Goal: Information Seeking & Learning: Check status

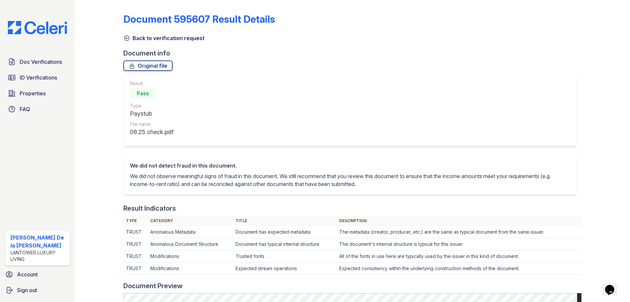
scroll to position [263, 0]
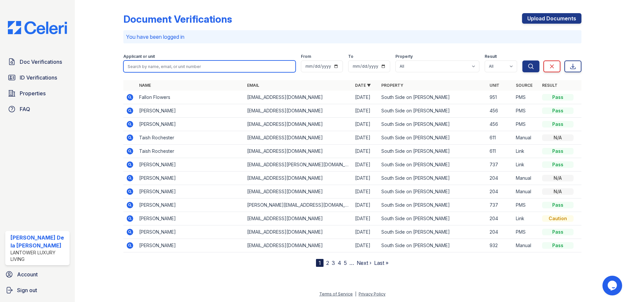
click at [174, 69] on input "search" at bounding box center [209, 66] width 172 height 12
paste input "Jamaya"
type input "Jamaya"
click at [523, 60] on button "Search" at bounding box center [531, 66] width 17 height 12
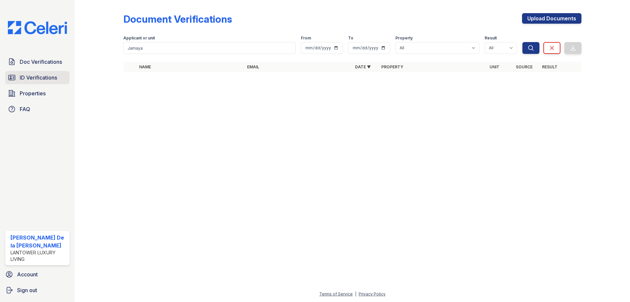
click at [27, 81] on span "ID Verifications" at bounding box center [38, 78] width 37 height 8
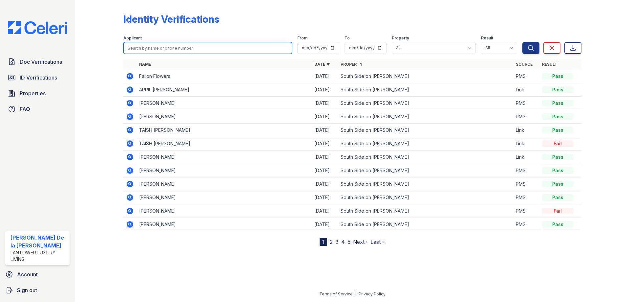
click at [147, 49] on input "search" at bounding box center [207, 48] width 169 height 12
paste input "Jamaya"
type input "Jamaya"
click at [523, 42] on button "Search" at bounding box center [531, 48] width 17 height 12
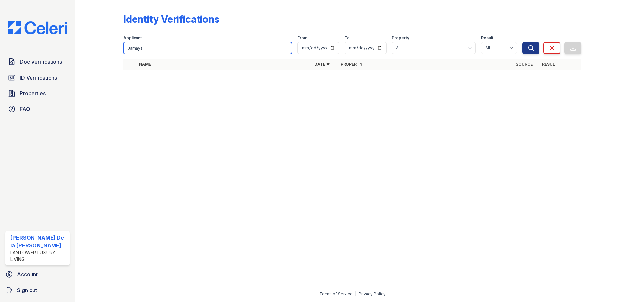
click at [173, 47] on input "Jamaya" at bounding box center [207, 48] width 169 height 12
paste input "Bridget"
type input "Bridget"
click at [523, 42] on button "Search" at bounding box center [531, 48] width 17 height 12
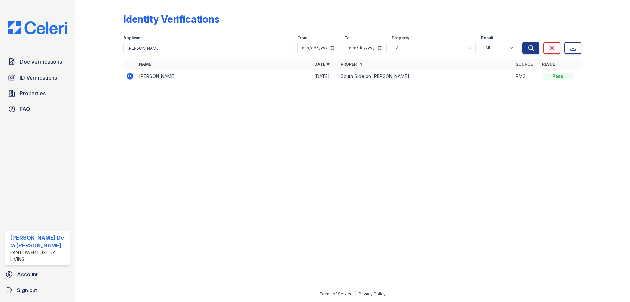
click at [128, 78] on icon at bounding box center [130, 76] width 7 height 7
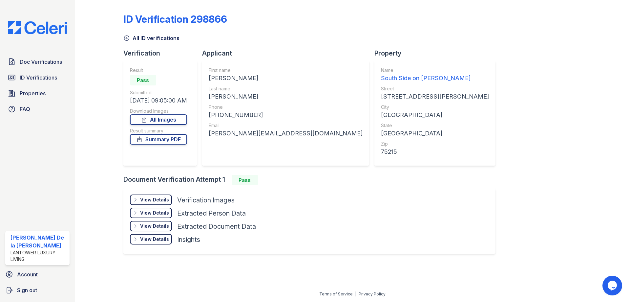
click at [132, 200] on div "View Details Details" at bounding box center [151, 199] width 42 height 11
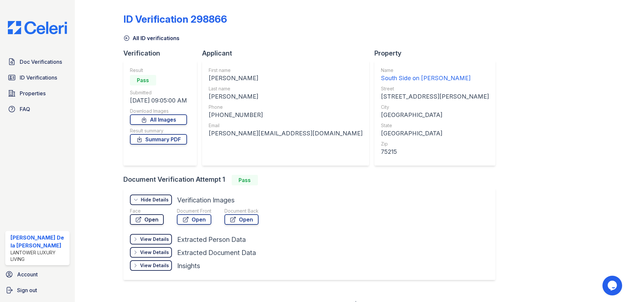
click at [141, 217] on icon at bounding box center [138, 219] width 7 height 7
click at [22, 64] on span "Doc Verifications" at bounding box center [41, 62] width 42 height 8
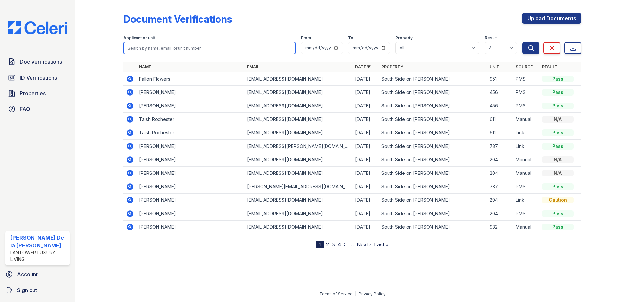
click at [171, 44] on input "search" at bounding box center [209, 48] width 172 height 12
paste input "Bridget"
type input "Bridget"
click at [523, 42] on button "Search" at bounding box center [531, 48] width 17 height 12
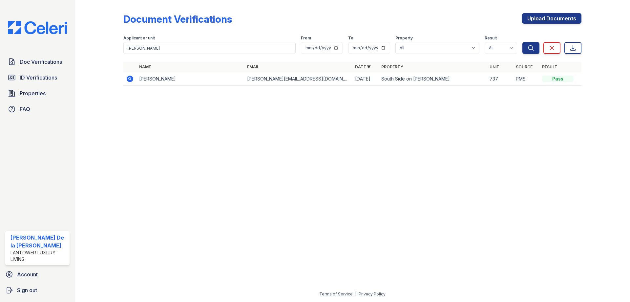
click at [127, 80] on icon at bounding box center [130, 79] width 8 height 8
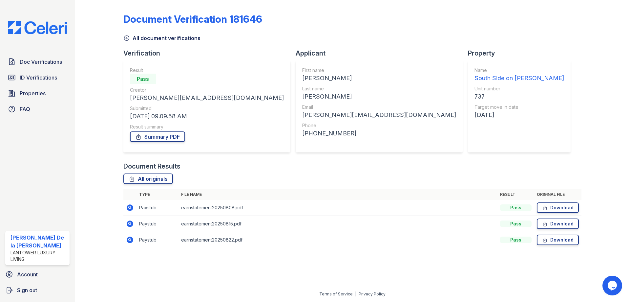
click at [132, 208] on icon at bounding box center [130, 207] width 7 height 7
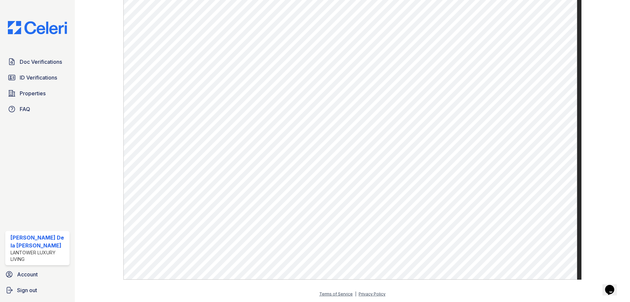
scroll to position [249, 0]
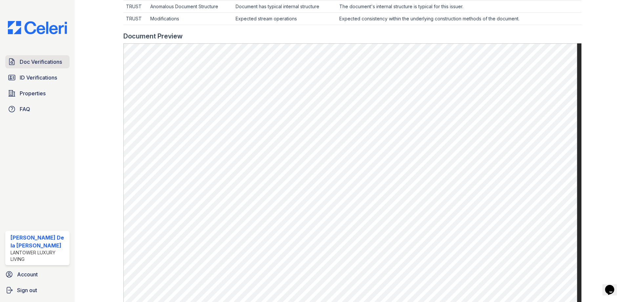
click at [48, 64] on span "Doc Verifications" at bounding box center [41, 62] width 42 height 8
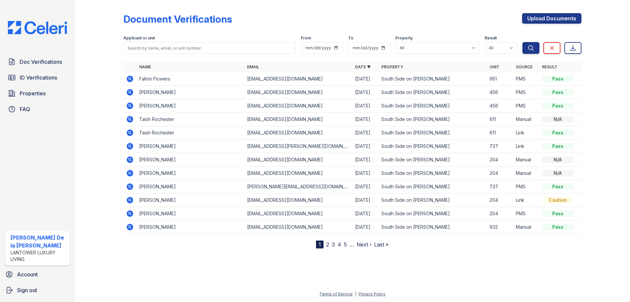
click at [162, 41] on div "Applicant or unit" at bounding box center [209, 38] width 172 height 7
click at [162, 44] on input "search" at bounding box center [209, 48] width 172 height 12
paste input "[PERSON_NAME]"
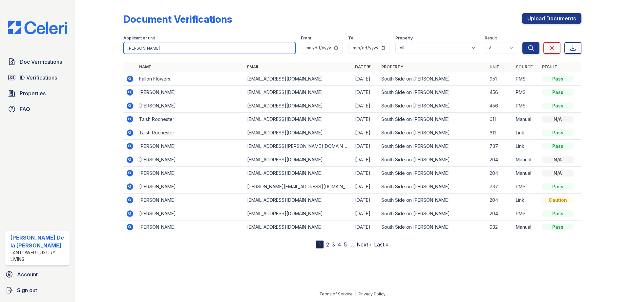
type input "[PERSON_NAME]"
click at [523, 42] on button "Search" at bounding box center [531, 48] width 17 height 12
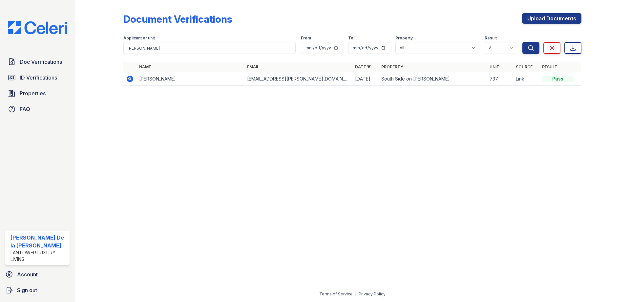
click at [126, 78] on icon at bounding box center [130, 79] width 8 height 8
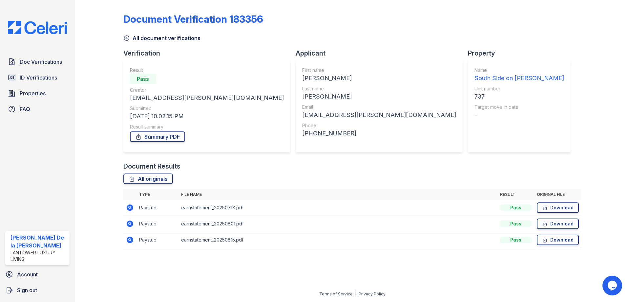
click at [132, 205] on icon at bounding box center [130, 207] width 7 height 7
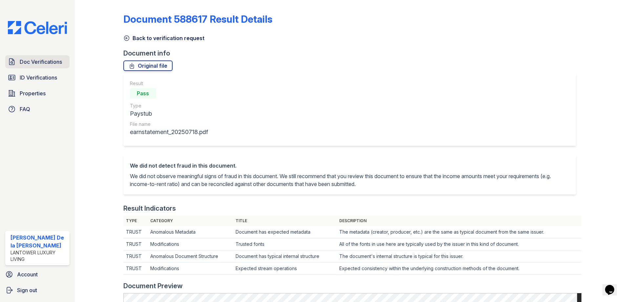
click at [42, 63] on span "Doc Verifications" at bounding box center [41, 62] width 42 height 8
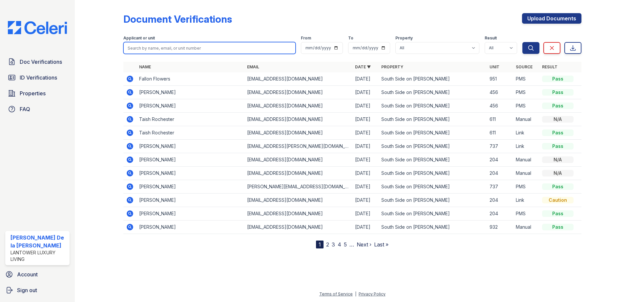
click at [155, 48] on input "search" at bounding box center [209, 48] width 172 height 12
type input "danny"
click at [523, 42] on button "Search" at bounding box center [531, 48] width 17 height 12
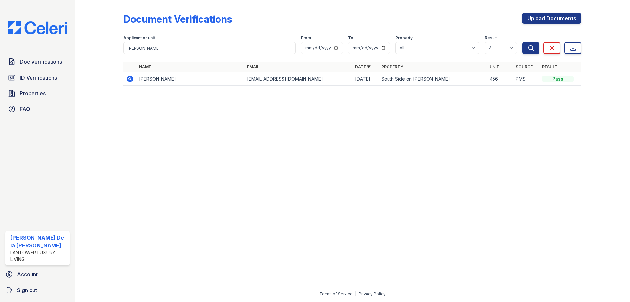
click at [132, 77] on icon at bounding box center [130, 78] width 7 height 7
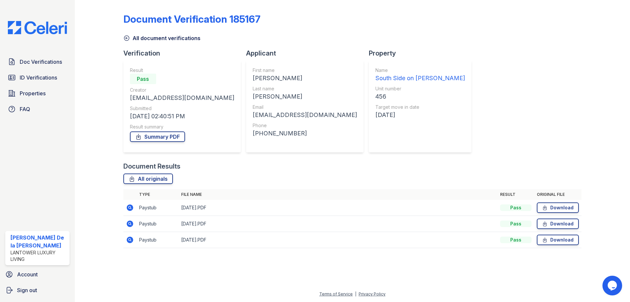
click at [128, 205] on icon at bounding box center [130, 208] width 8 height 8
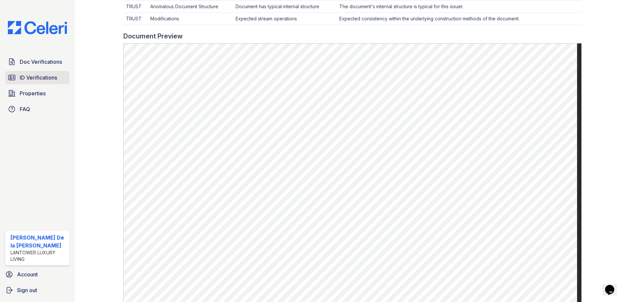
click at [37, 78] on span "ID Verifications" at bounding box center [38, 78] width 37 height 8
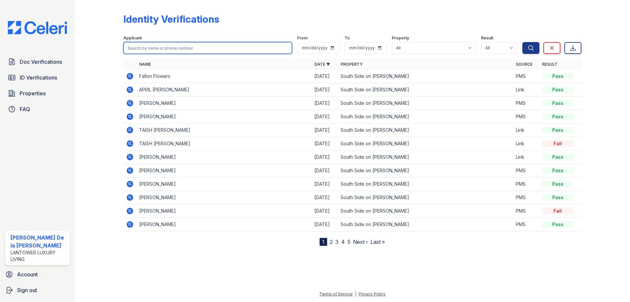
drag, startPoint x: 166, startPoint y: 52, endPoint x: 166, endPoint y: 48, distance: 3.6
click at [166, 52] on input "search" at bounding box center [207, 48] width 169 height 12
type input "danny"
click at [523, 42] on button "Search" at bounding box center [531, 48] width 17 height 12
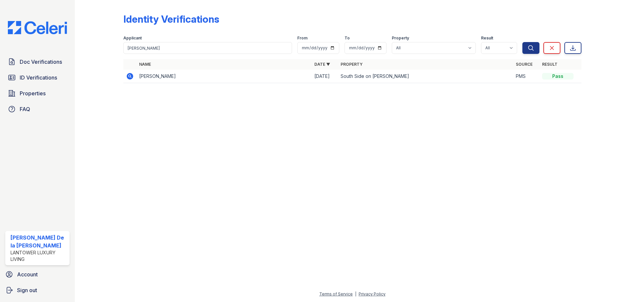
click at [129, 76] on icon at bounding box center [130, 76] width 2 height 2
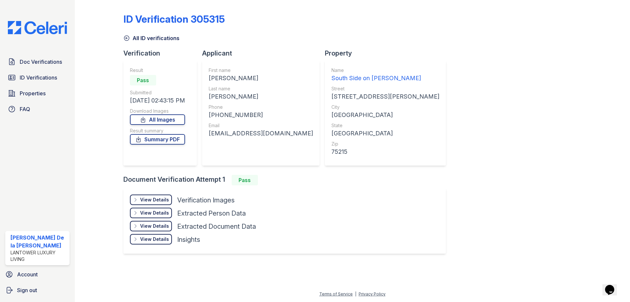
click at [140, 202] on div "View Details Details" at bounding box center [151, 199] width 42 height 11
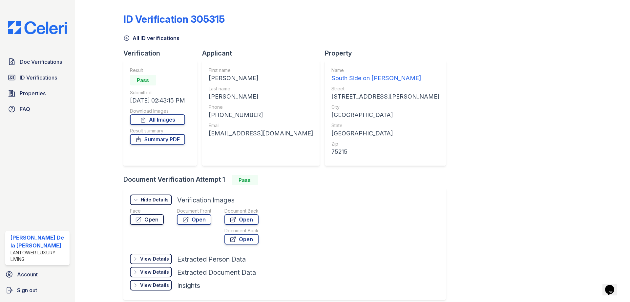
click at [140, 221] on icon at bounding box center [138, 219] width 7 height 7
click at [33, 66] on link "Doc Verifications" at bounding box center [37, 61] width 64 height 13
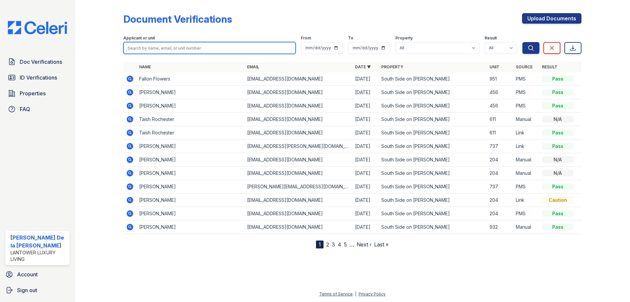
click at [168, 44] on input "search" at bounding box center [209, 48] width 172 height 12
type input "grace"
click at [523, 42] on button "Search" at bounding box center [531, 48] width 17 height 12
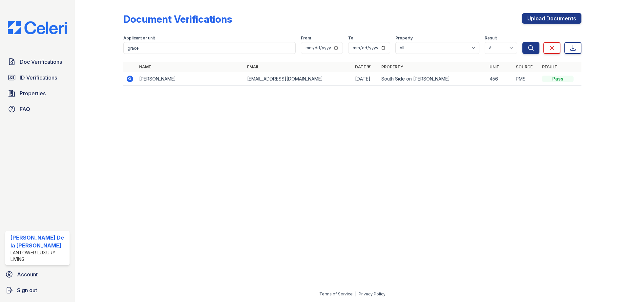
click at [131, 79] on icon at bounding box center [130, 78] width 7 height 7
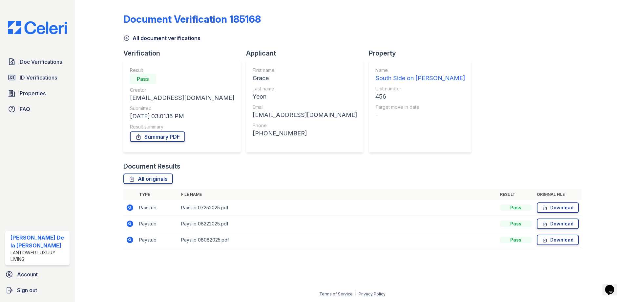
click at [130, 205] on icon at bounding box center [130, 207] width 7 height 7
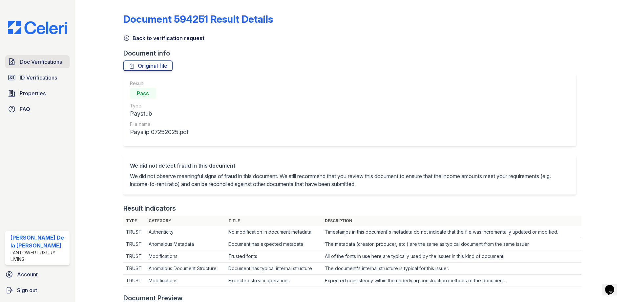
click at [42, 66] on span "Doc Verifications" at bounding box center [41, 62] width 42 height 8
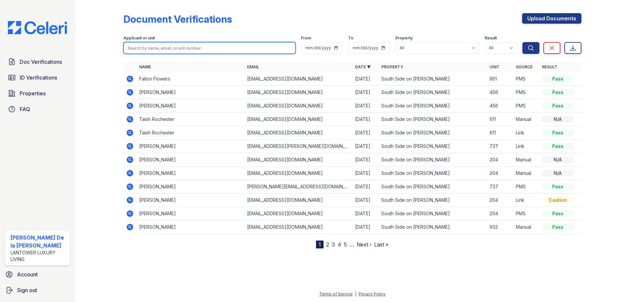
click at [155, 45] on input "search" at bounding box center [209, 48] width 172 height 12
paste input "Taish"
type input "Taish"
click at [523, 42] on button "Search" at bounding box center [531, 48] width 17 height 12
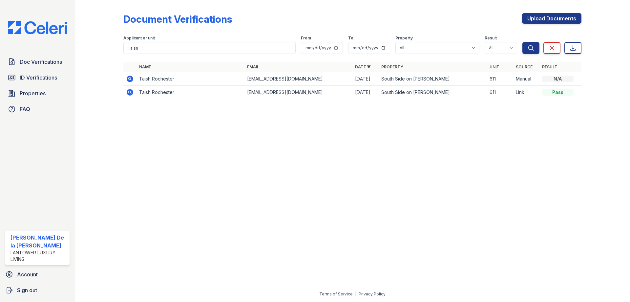
click at [131, 79] on icon at bounding box center [130, 78] width 7 height 7
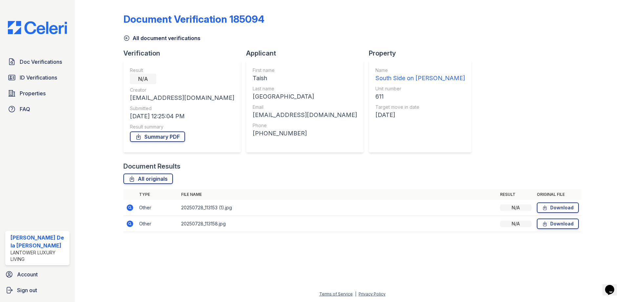
click at [128, 206] on icon at bounding box center [130, 207] width 7 height 7
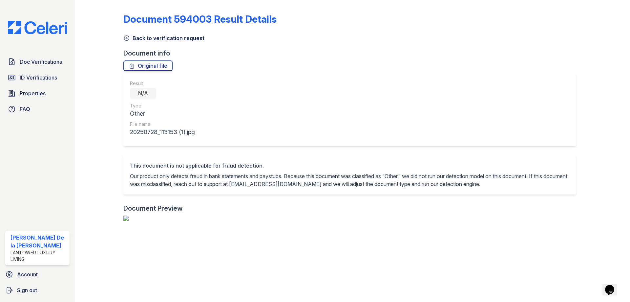
click at [126, 37] on icon at bounding box center [126, 38] width 7 height 7
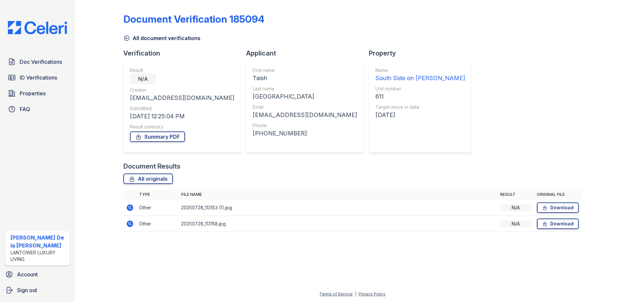
click at [129, 225] on icon at bounding box center [130, 223] width 7 height 7
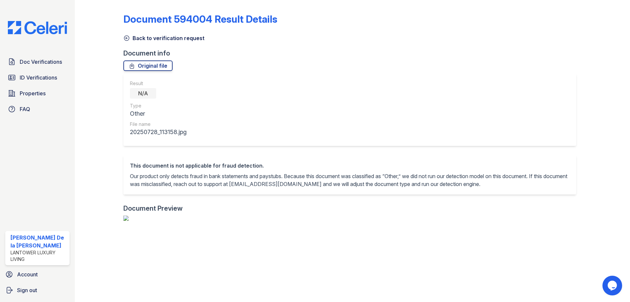
scroll to position [821, 0]
click at [126, 38] on icon at bounding box center [126, 38] width 7 height 7
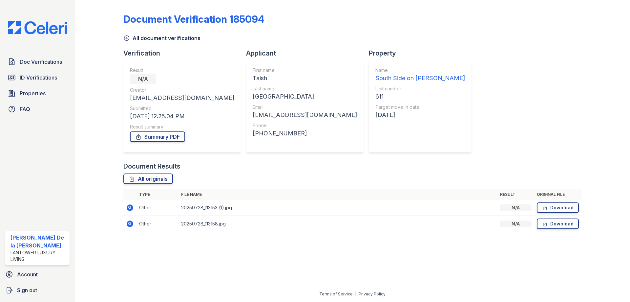
click at [126, 38] on icon at bounding box center [126, 38] width 5 height 5
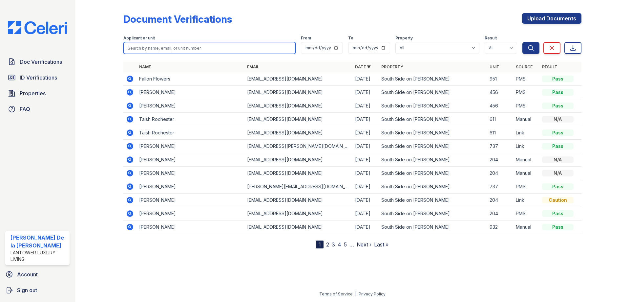
click at [136, 48] on input "search" at bounding box center [209, 48] width 172 height 12
paste input "Taish"
type input "Taish"
click at [523, 42] on button "Search" at bounding box center [531, 48] width 17 height 12
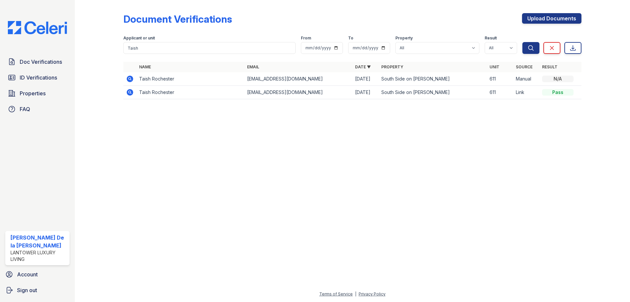
click at [133, 92] on icon at bounding box center [130, 92] width 8 height 8
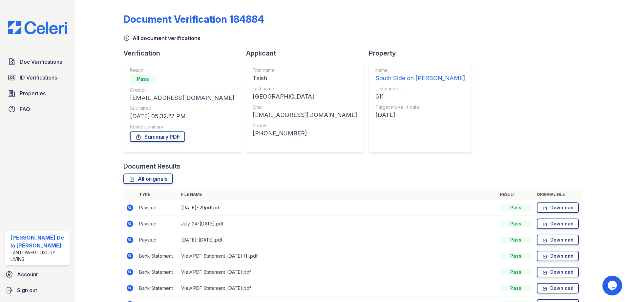
click at [129, 208] on icon at bounding box center [130, 207] width 2 height 2
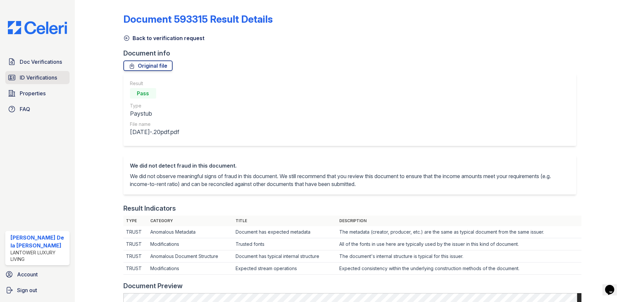
click at [28, 80] on span "ID Verifications" at bounding box center [38, 78] width 37 height 8
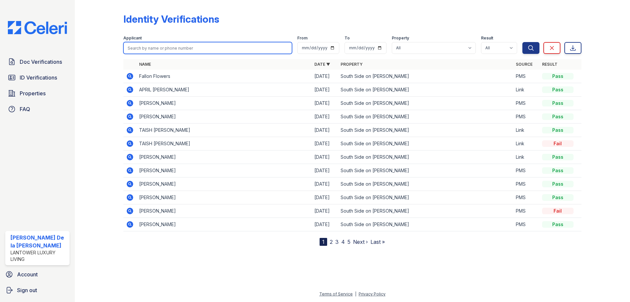
click at [151, 50] on input "search" at bounding box center [207, 48] width 169 height 12
paste input "Taish"
type input "Taish"
click at [523, 42] on button "Search" at bounding box center [531, 48] width 17 height 12
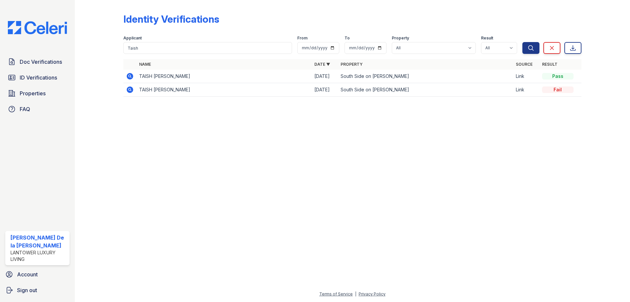
click at [129, 91] on icon at bounding box center [130, 89] width 7 height 7
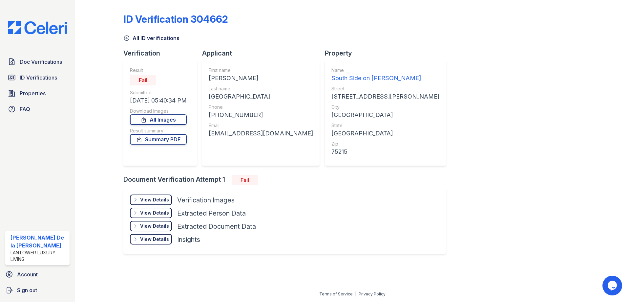
click at [134, 201] on icon at bounding box center [135, 199] width 5 height 5
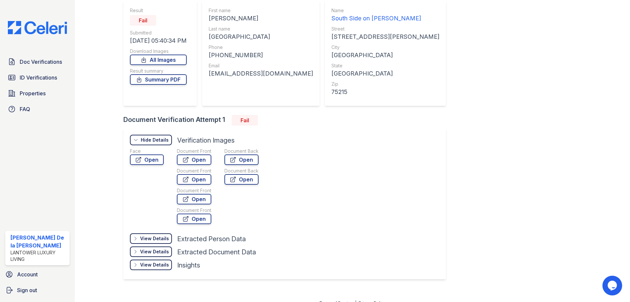
scroll to position [69, 0]
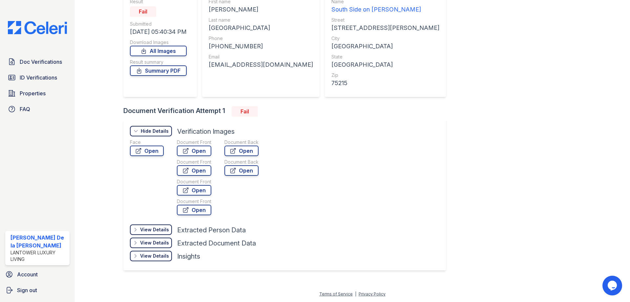
click at [135, 230] on icon at bounding box center [135, 229] width 5 height 5
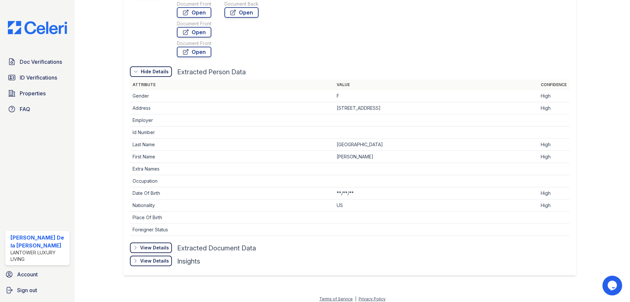
scroll to position [231, 0]
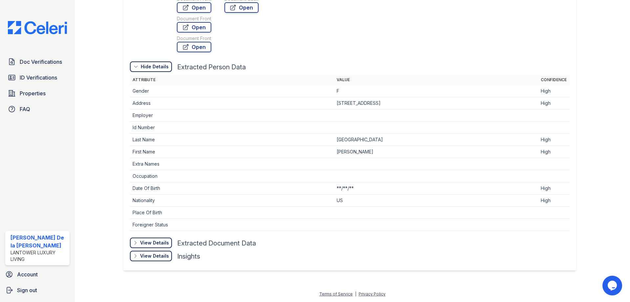
click at [132, 241] on div "View Details Details" at bounding box center [151, 242] width 42 height 11
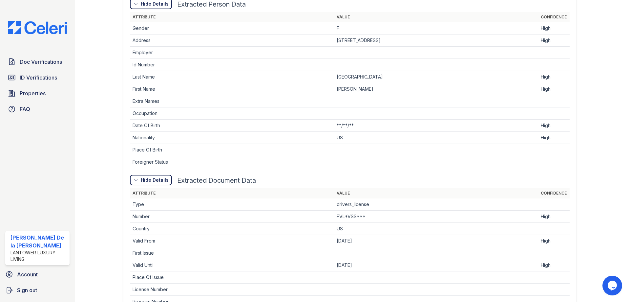
scroll to position [370, 0]
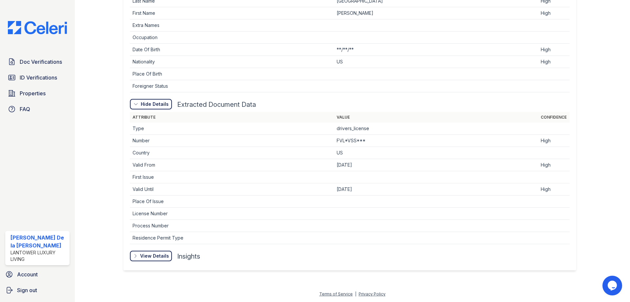
click at [0, 0] on icon at bounding box center [0, 0] width 0 height 0
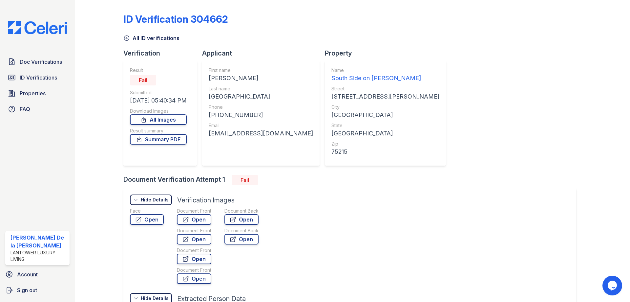
scroll to position [33, 0]
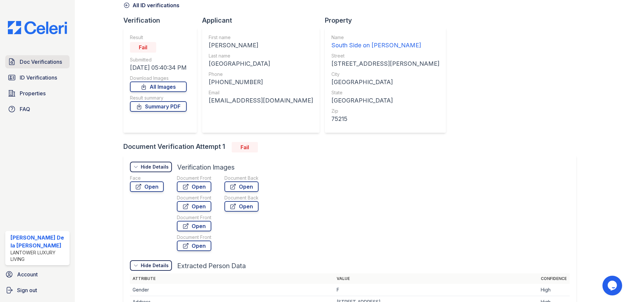
click at [42, 64] on span "Doc Verifications" at bounding box center [41, 62] width 42 height 8
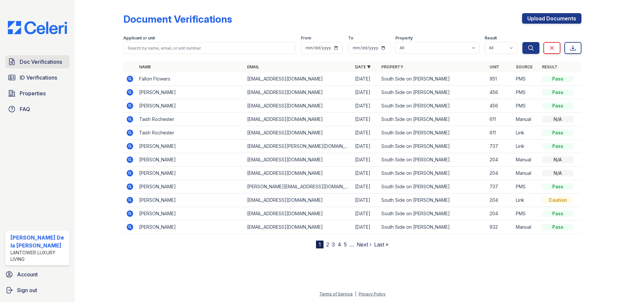
click at [50, 62] on span "Doc Verifications" at bounding box center [41, 62] width 42 height 8
click at [131, 47] on input "search" at bounding box center [209, 48] width 172 height 12
type input "Taish"
click at [523, 42] on button "Search" at bounding box center [531, 48] width 17 height 12
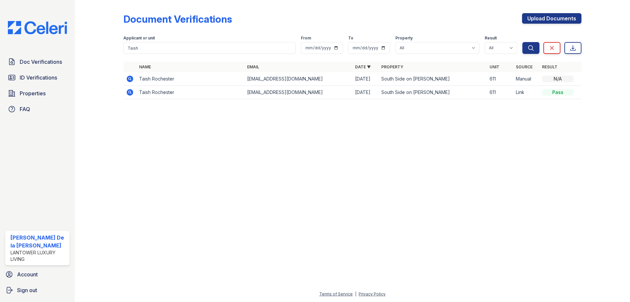
click at [133, 91] on icon at bounding box center [130, 92] width 8 height 8
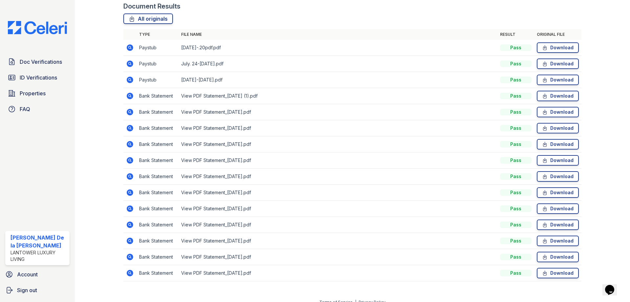
scroll to position [168, 0]
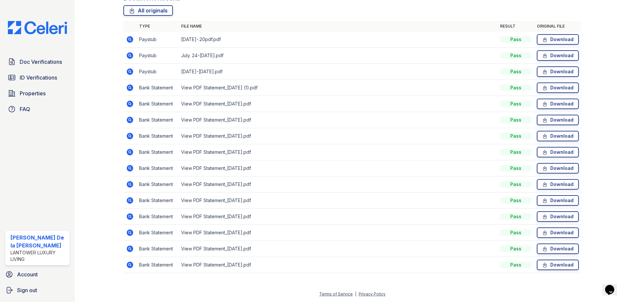
click at [132, 88] on icon at bounding box center [130, 87] width 7 height 7
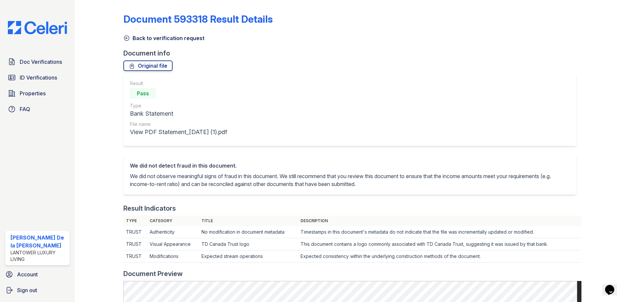
click at [124, 38] on icon at bounding box center [126, 38] width 7 height 7
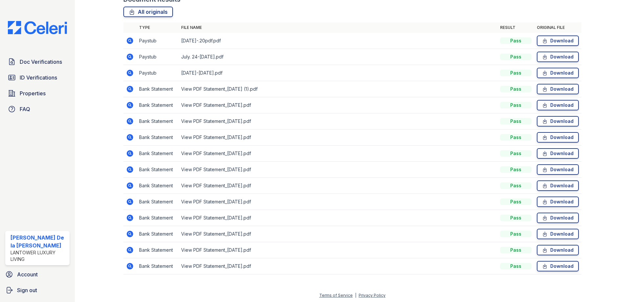
scroll to position [168, 0]
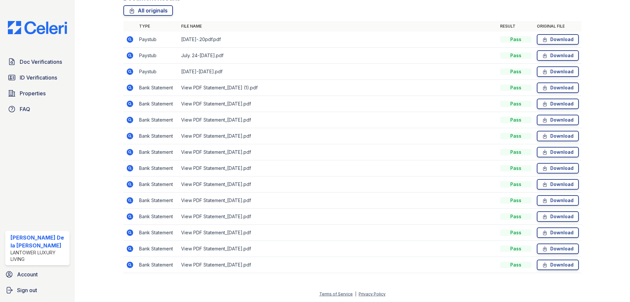
click at [131, 247] on icon at bounding box center [130, 248] width 7 height 7
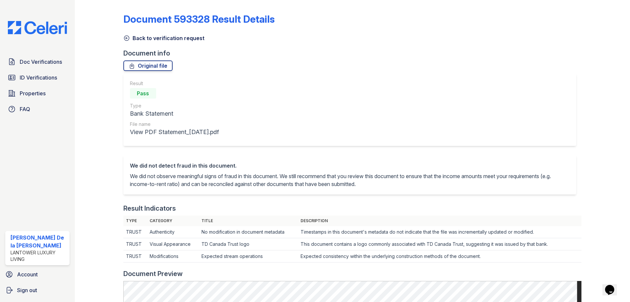
click at [125, 41] on icon at bounding box center [126, 38] width 7 height 7
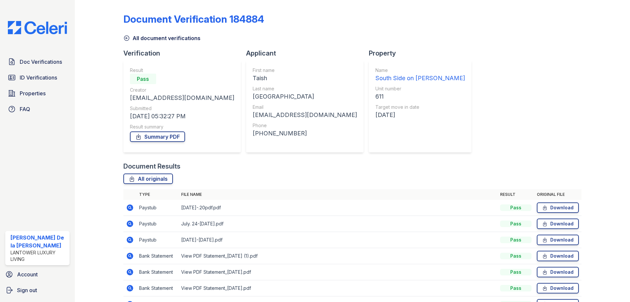
scroll to position [33, 0]
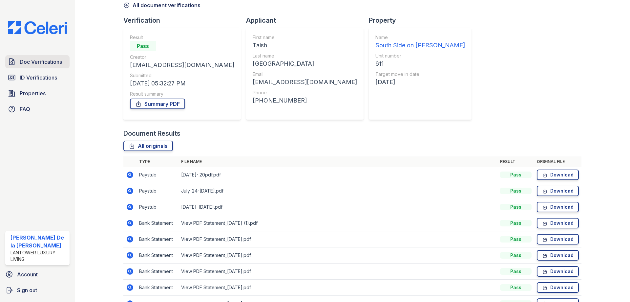
click at [50, 63] on span "Doc Verifications" at bounding box center [41, 62] width 42 height 8
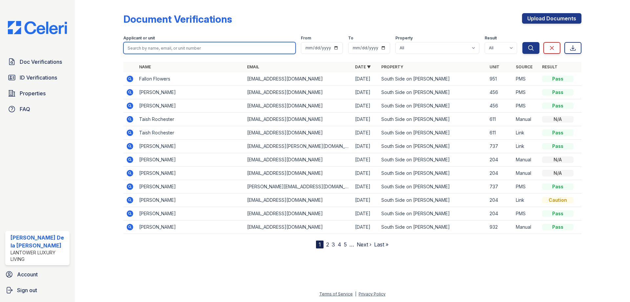
click at [156, 51] on input "search" at bounding box center [209, 48] width 172 height 12
paste input "Fallon Flowers"
type input "Fallon Flowers"
click at [523, 42] on button "Search" at bounding box center [531, 48] width 17 height 12
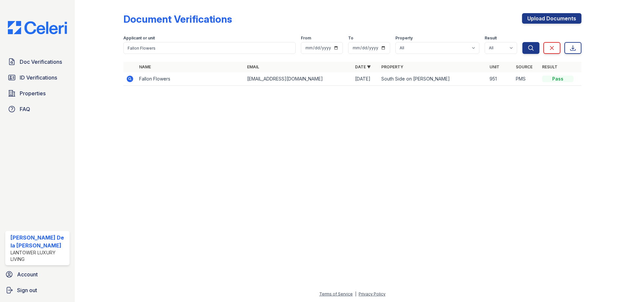
click at [130, 78] on icon at bounding box center [130, 78] width 2 height 2
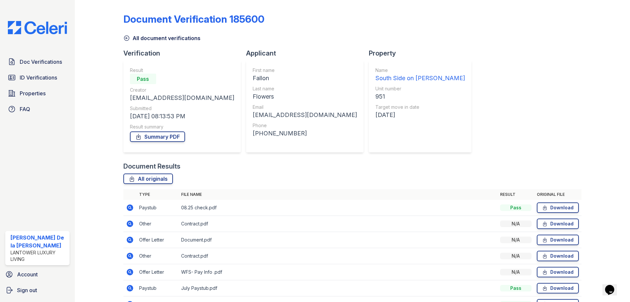
click at [131, 209] on icon at bounding box center [130, 207] width 7 height 7
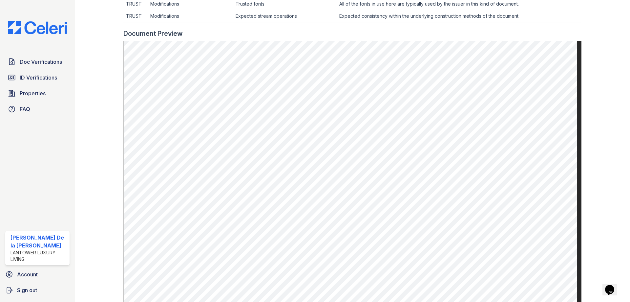
scroll to position [263, 0]
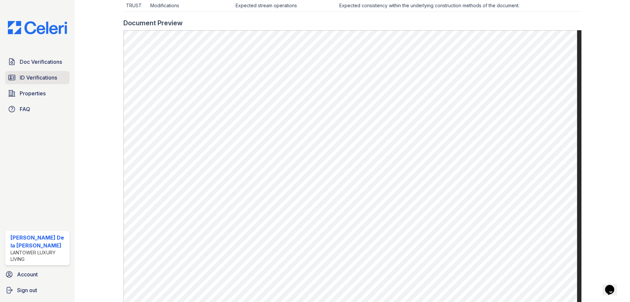
click at [31, 82] on link "ID Verifications" at bounding box center [37, 77] width 64 height 13
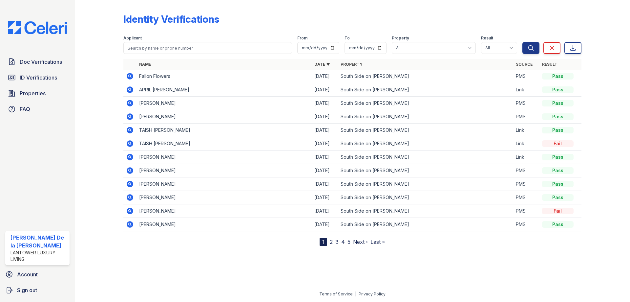
click at [132, 75] on icon at bounding box center [130, 76] width 7 height 7
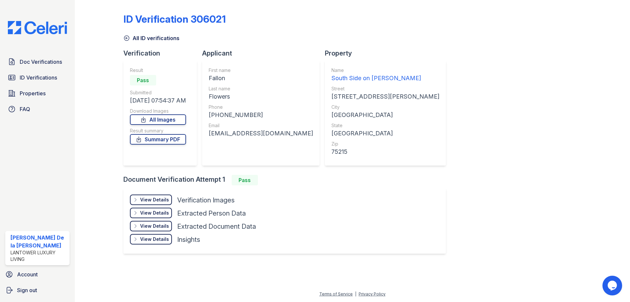
click at [138, 200] on icon at bounding box center [135, 199] width 5 height 5
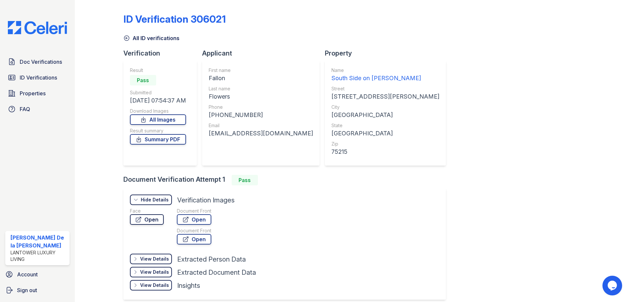
click at [140, 217] on icon at bounding box center [138, 219] width 5 height 5
click at [45, 66] on span "Doc Verifications" at bounding box center [41, 62] width 42 height 8
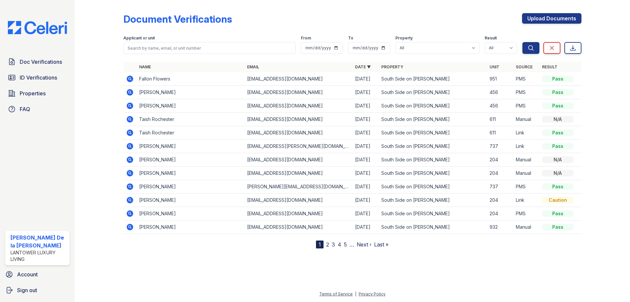
click at [131, 77] on icon at bounding box center [130, 78] width 7 height 7
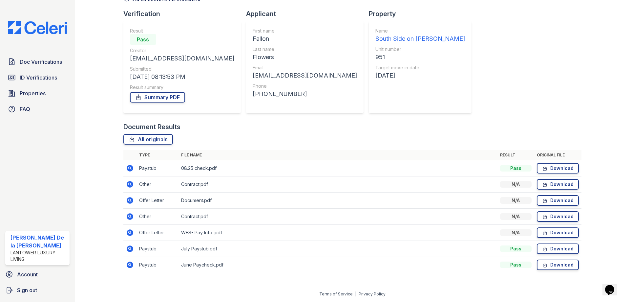
click at [129, 184] on icon at bounding box center [130, 184] width 2 height 2
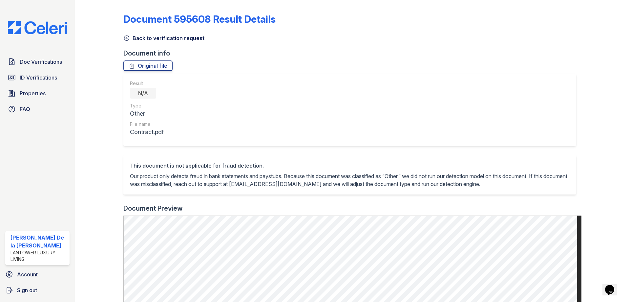
click at [125, 34] on link "Back to verification request" at bounding box center [163, 38] width 81 height 8
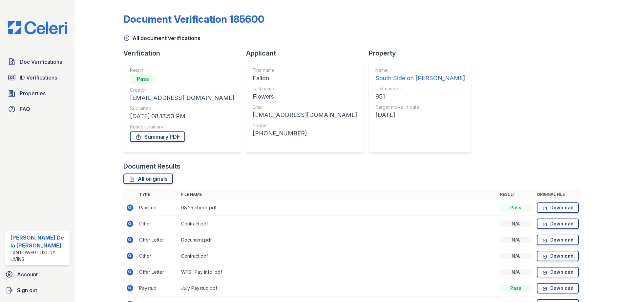
click at [131, 239] on icon at bounding box center [130, 239] width 7 height 7
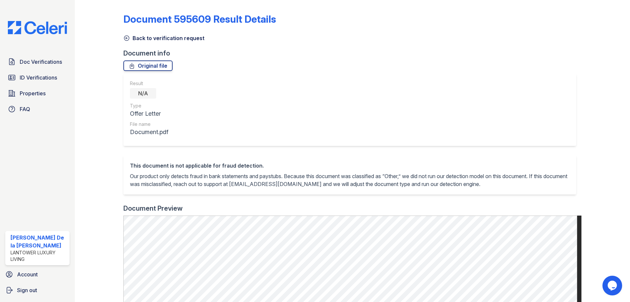
click at [127, 39] on icon at bounding box center [126, 38] width 7 height 7
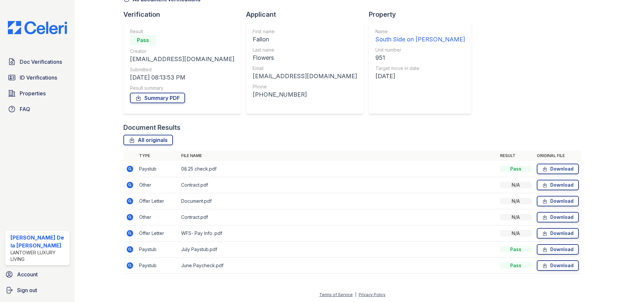
scroll to position [39, 0]
click at [131, 235] on icon at bounding box center [130, 232] width 7 height 7
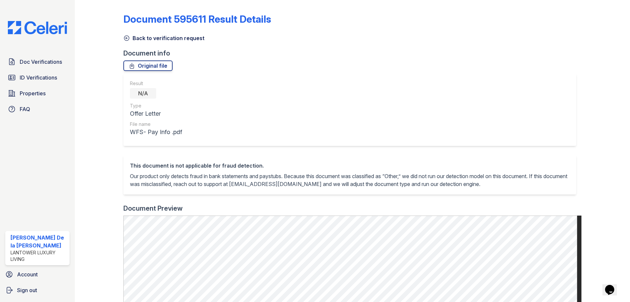
click at [126, 39] on icon at bounding box center [126, 38] width 7 height 7
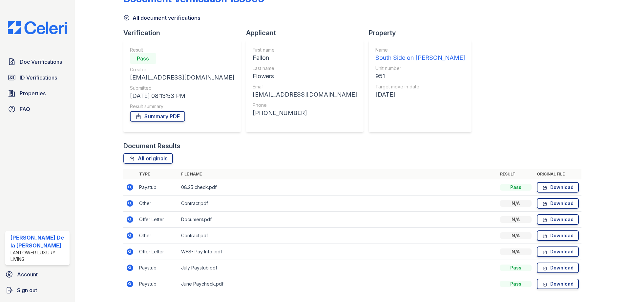
scroll to position [39, 0]
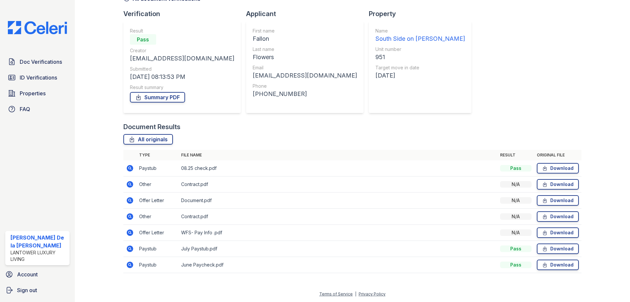
click at [129, 248] on icon at bounding box center [130, 248] width 2 height 2
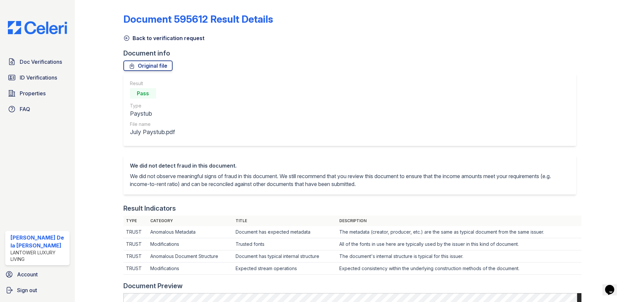
click at [125, 40] on icon at bounding box center [126, 38] width 7 height 7
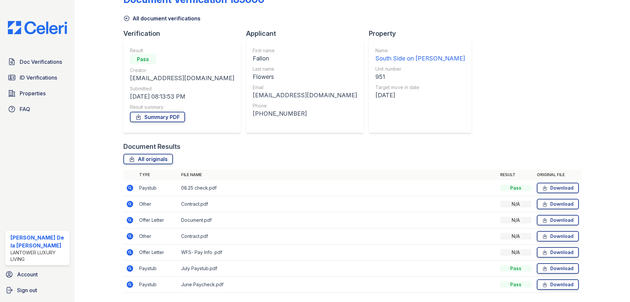
scroll to position [39, 0]
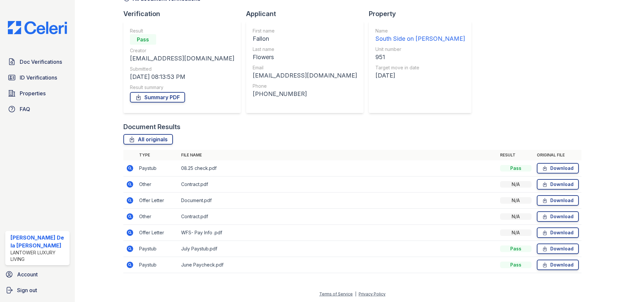
click at [132, 266] on icon at bounding box center [130, 264] width 7 height 7
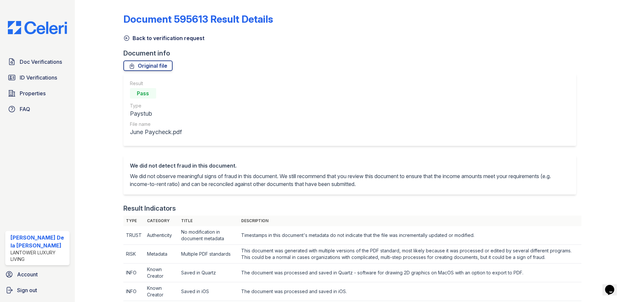
click at [130, 38] on link "Back to verification request" at bounding box center [163, 38] width 81 height 8
